Goal: Information Seeking & Learning: Check status

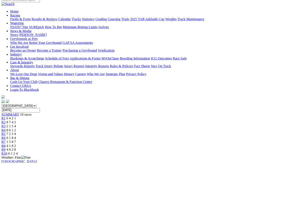
scroll to position [50, 0]
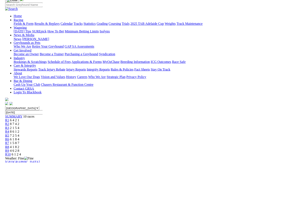
scroll to position [50, 1]
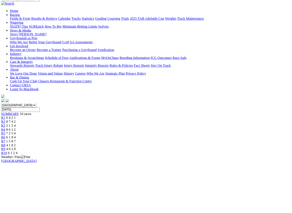
click at [21, 162] on span "2 1 5 4" at bounding box center [14, 164] width 13 height 5
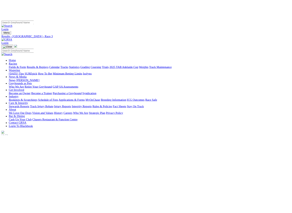
scroll to position [15, 0]
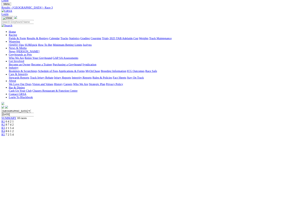
click at [131, 181] on div "R4 8 6 1 2" at bounding box center [146, 205] width 288 height 5
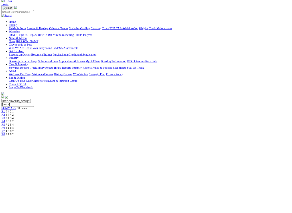
scroll to position [34, 0]
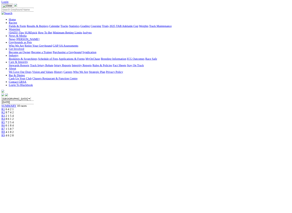
click at [8, 181] on span "R5" at bounding box center [4, 191] width 5 height 5
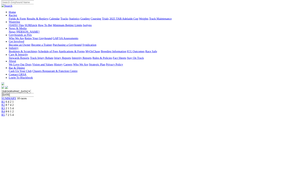
scroll to position [46, 0]
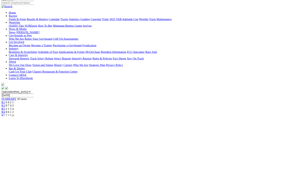
scroll to position [45, 0]
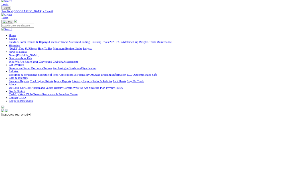
scroll to position [2, 0]
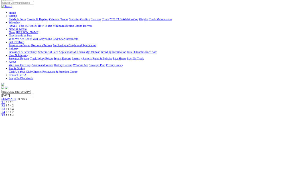
scroll to position [43, 0]
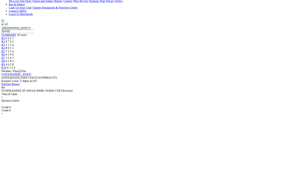
scroll to position [227, 0]
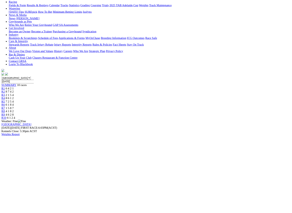
scroll to position [65, 0]
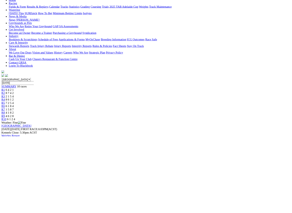
click at [10, 181] on span "R10" at bounding box center [6, 186] width 8 height 5
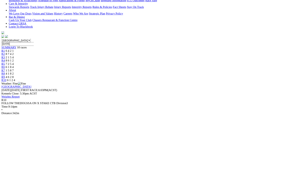
scroll to position [125, 0]
